Goal: Obtain resource: Obtain resource

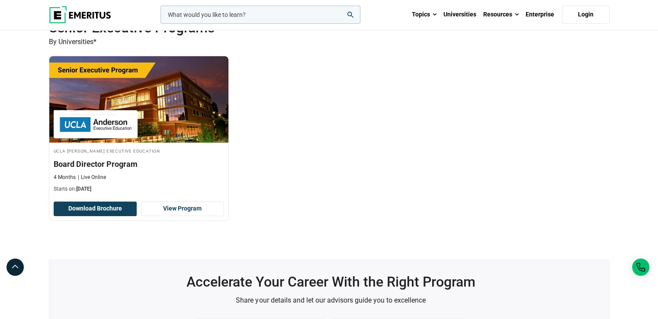
scroll to position [266, 0]
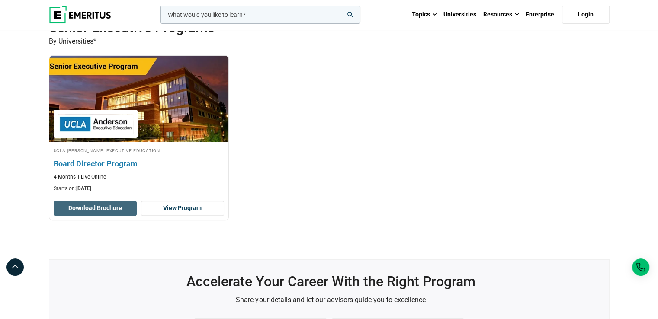
click at [97, 208] on button "Download Brochure" at bounding box center [95, 208] width 83 height 15
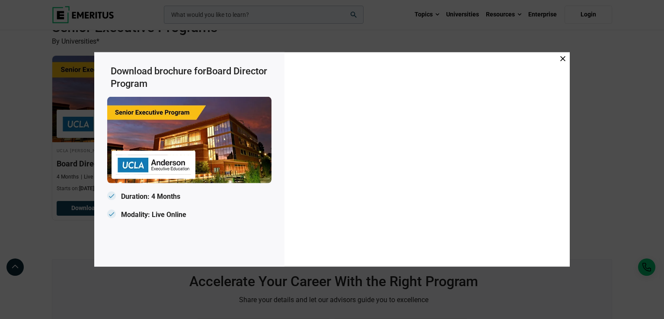
click at [565, 58] on icon at bounding box center [562, 58] width 5 height 5
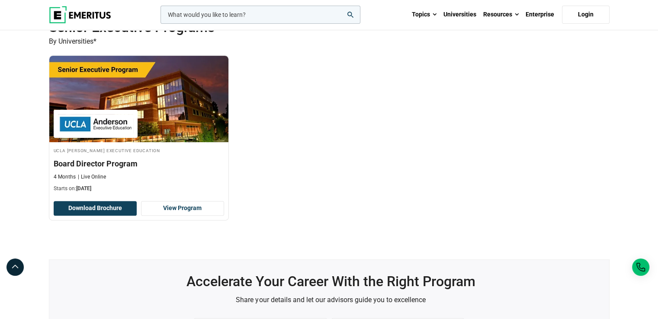
scroll to position [266, 0]
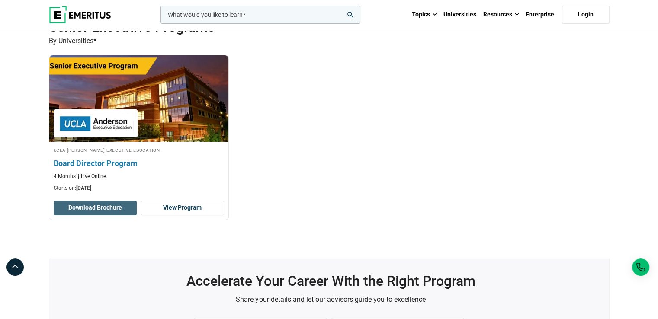
click at [107, 208] on button "Download Brochure" at bounding box center [95, 208] width 83 height 15
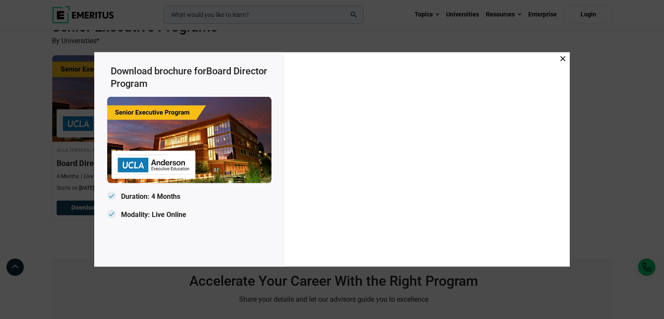
click at [563, 58] on icon at bounding box center [562, 58] width 5 height 5
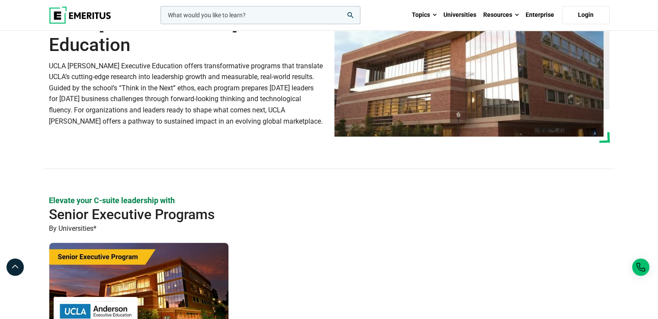
scroll to position [0, 0]
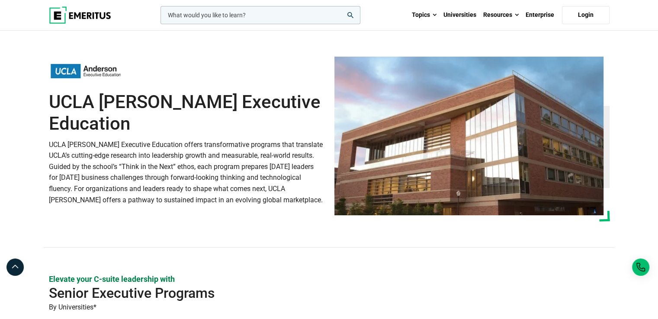
click at [259, 64] on div at bounding box center [186, 76] width 275 height 30
click at [307, 75] on div at bounding box center [186, 76] width 275 height 30
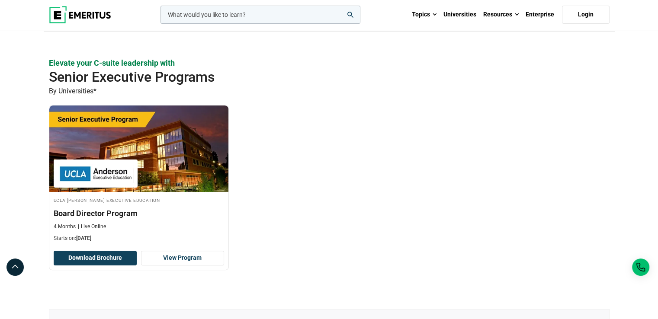
scroll to position [216, 0]
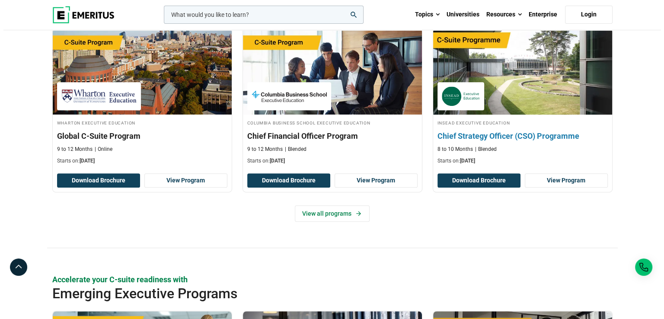
scroll to position [365, 0]
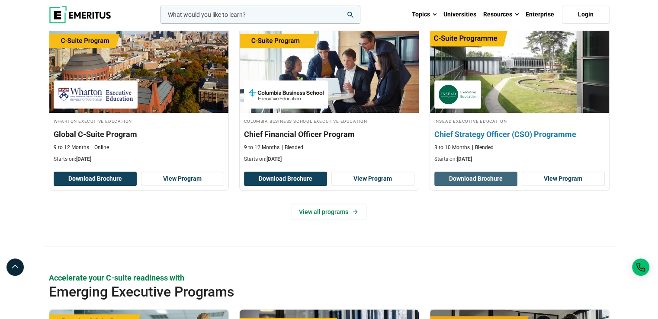
click at [476, 180] on button "Download Brochure" at bounding box center [475, 179] width 83 height 15
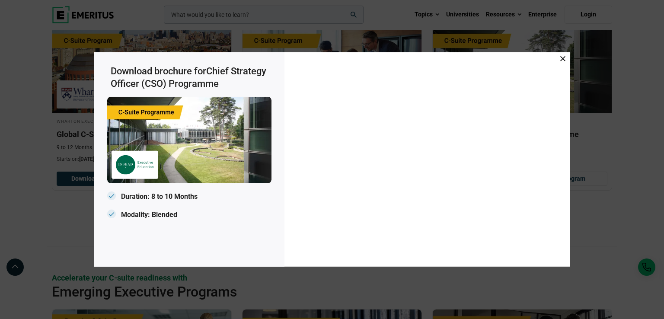
click at [565, 58] on icon at bounding box center [562, 58] width 5 height 5
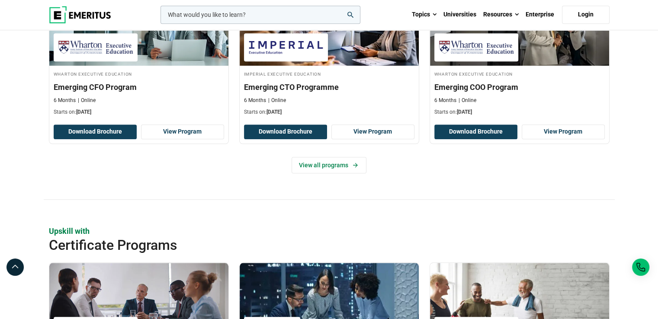
scroll to position [696, 0]
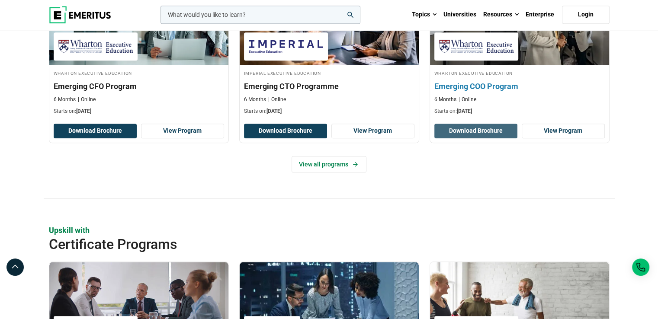
click at [491, 130] on button "Download Brochure" at bounding box center [475, 131] width 83 height 15
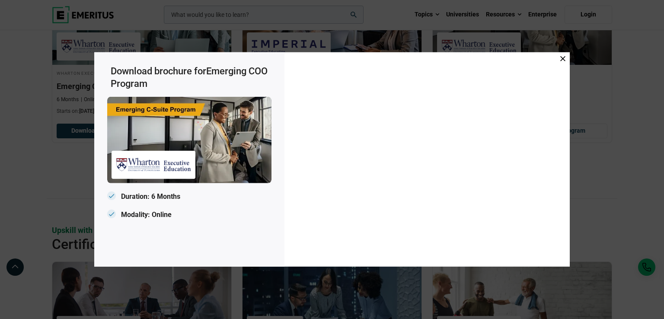
click at [564, 61] on icon at bounding box center [562, 58] width 5 height 5
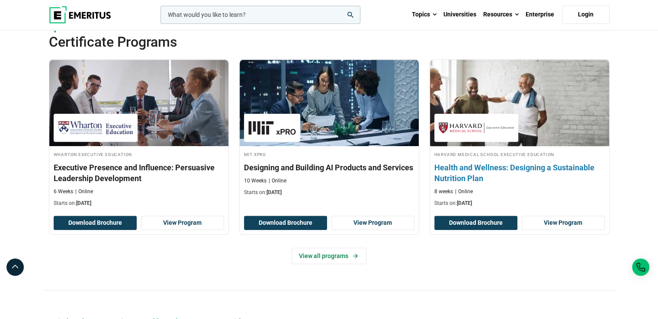
scroll to position [899, 0]
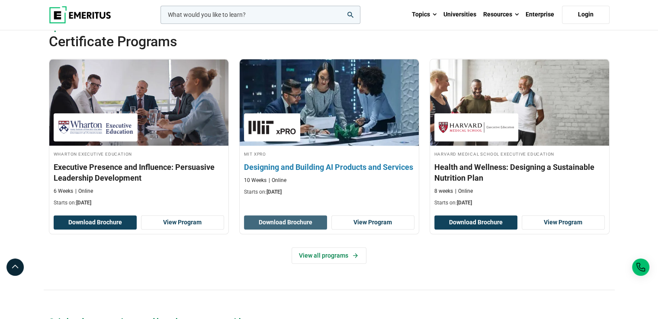
click at [306, 218] on button "Download Brochure" at bounding box center [285, 222] width 83 height 15
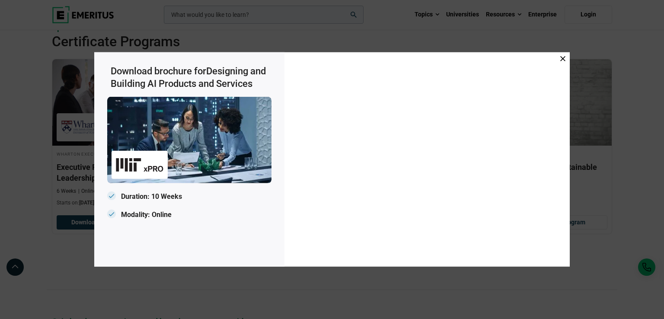
click at [563, 56] on icon at bounding box center [562, 58] width 5 height 5
